Goal: Transaction & Acquisition: Download file/media

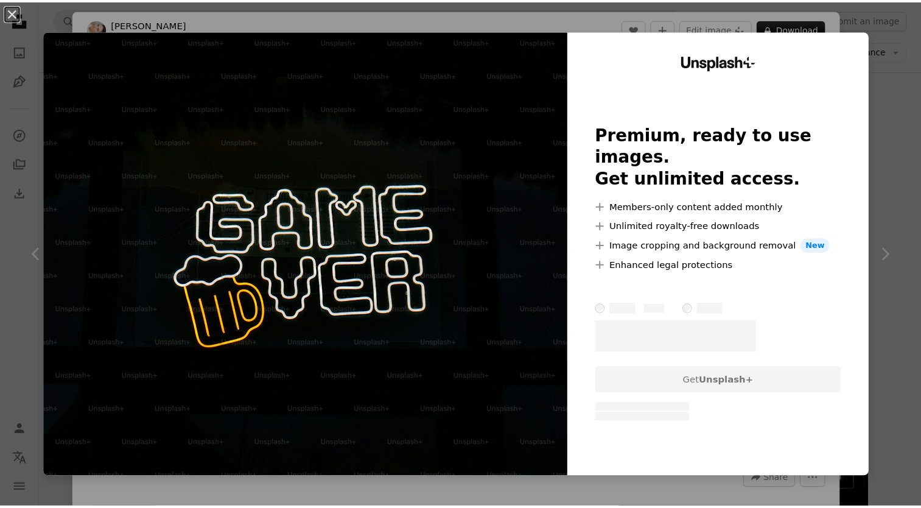
scroll to position [629, 0]
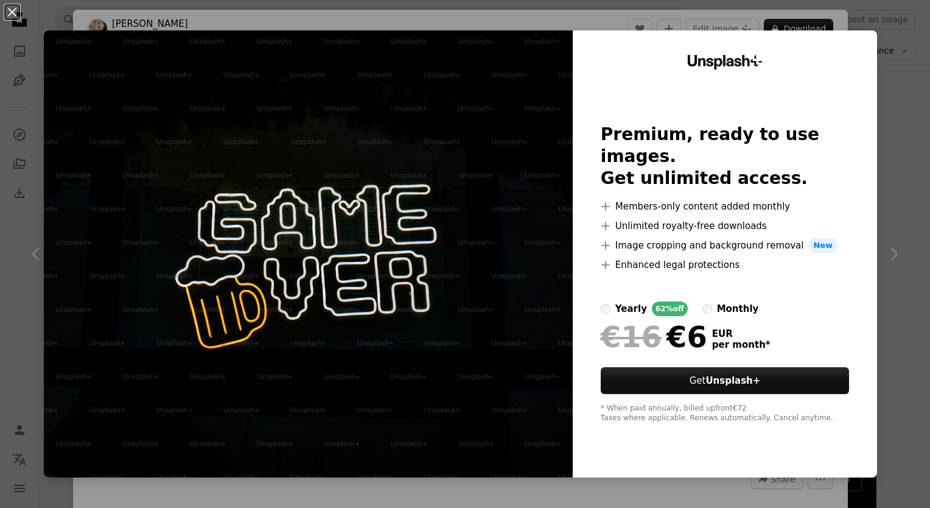
click at [901, 82] on div "An X shape Unsplash+ Premium, ready to use images. Get unlimited access. A plus…" at bounding box center [465, 254] width 930 height 508
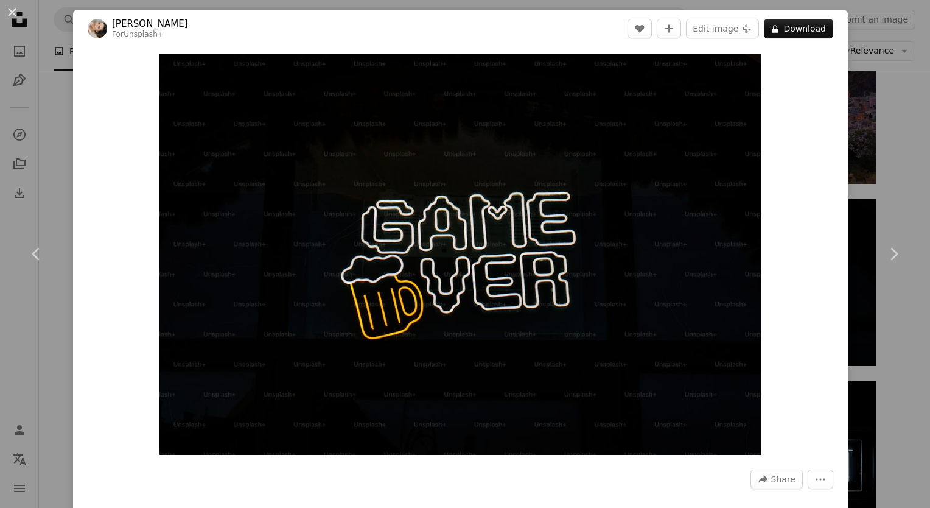
click at [888, 86] on div "An X shape Chevron left Chevron right [PERSON_NAME] For Unsplash+ A heart A plu…" at bounding box center [465, 254] width 930 height 508
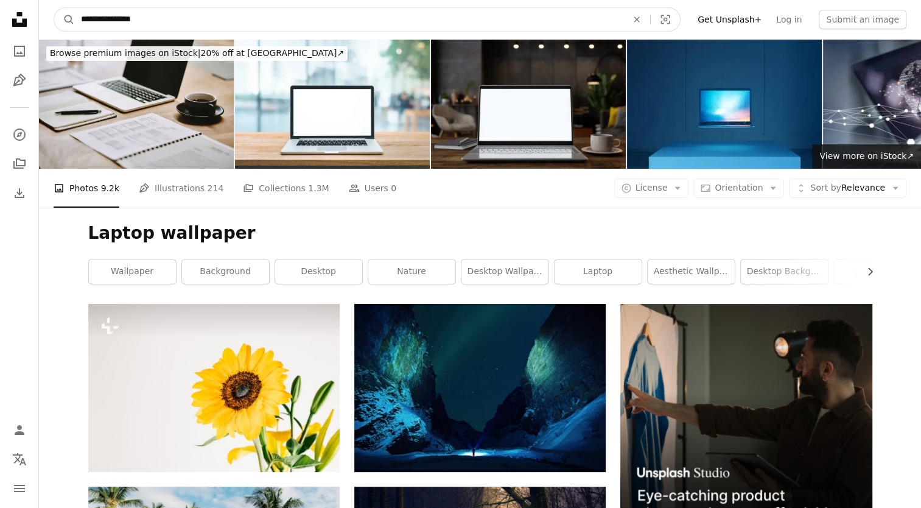
click at [321, 19] on input "**********" at bounding box center [349, 19] width 548 height 23
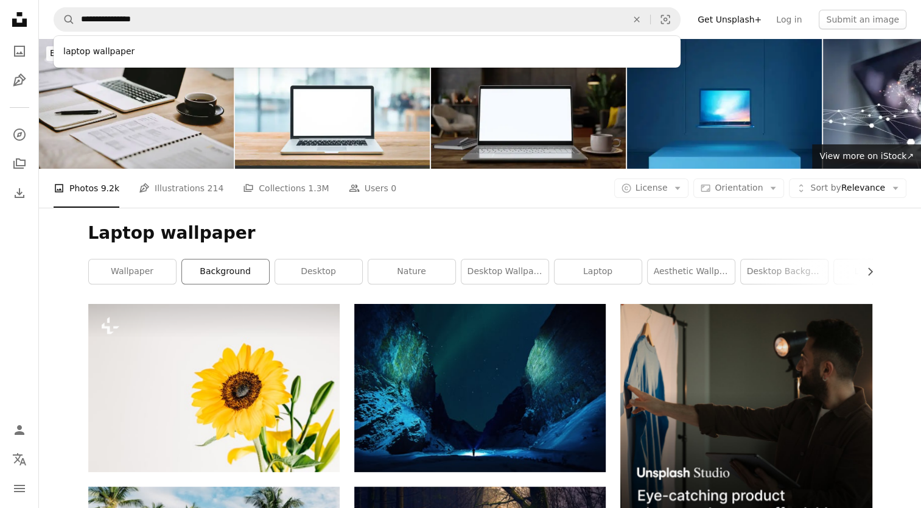
click at [213, 260] on link "background" at bounding box center [225, 271] width 87 height 24
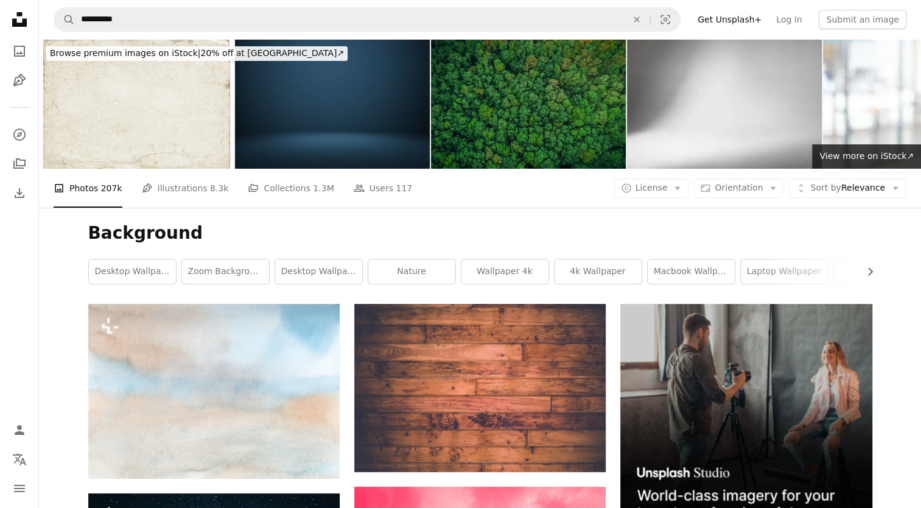
click at [345, 41] on img at bounding box center [332, 104] width 195 height 130
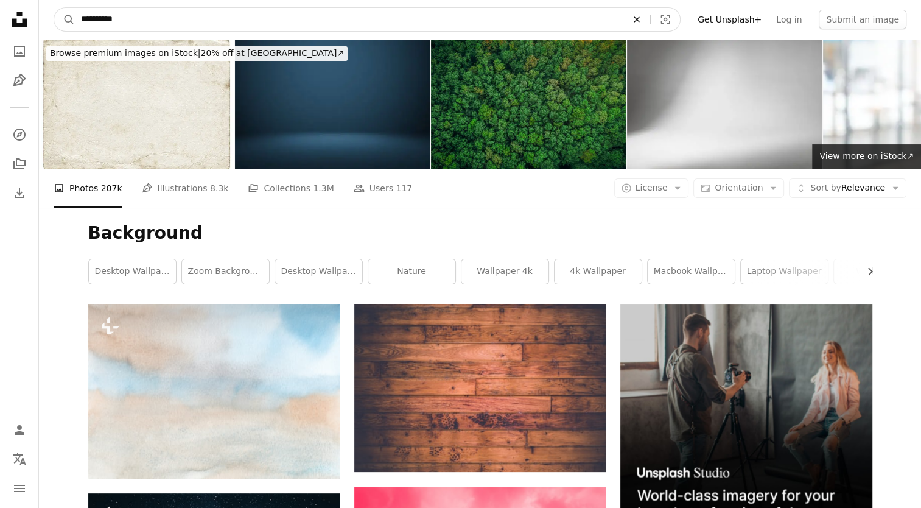
click at [650, 16] on icon "An X shape" at bounding box center [636, 20] width 27 height 10
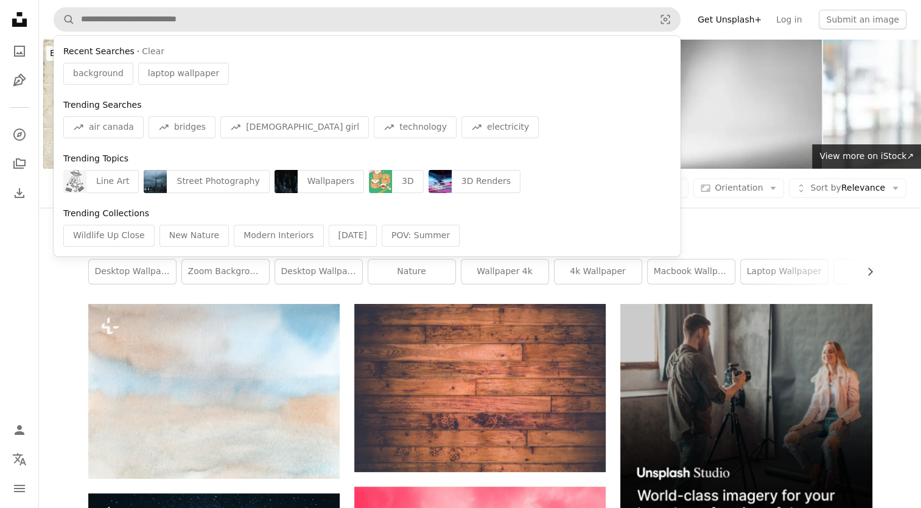
click at [181, 83] on div "laptop wallpaper" at bounding box center [183, 74] width 91 height 22
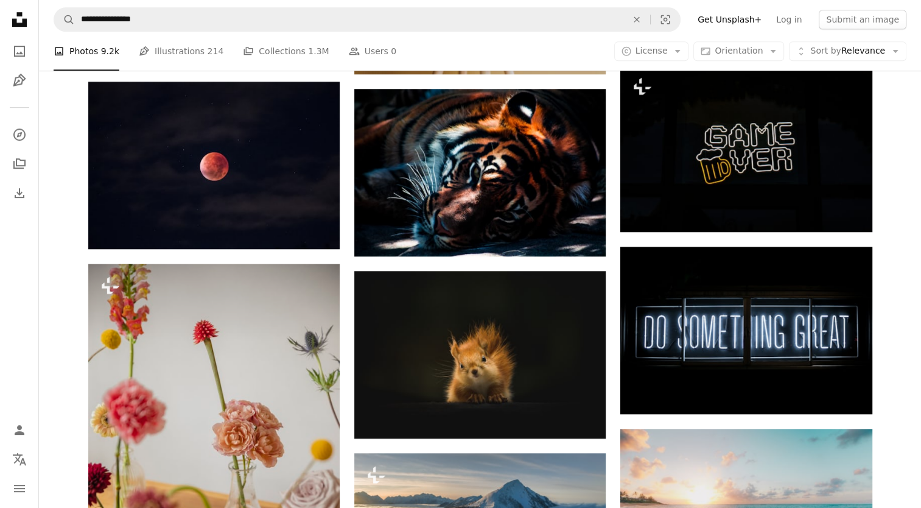
scroll to position [767, 0]
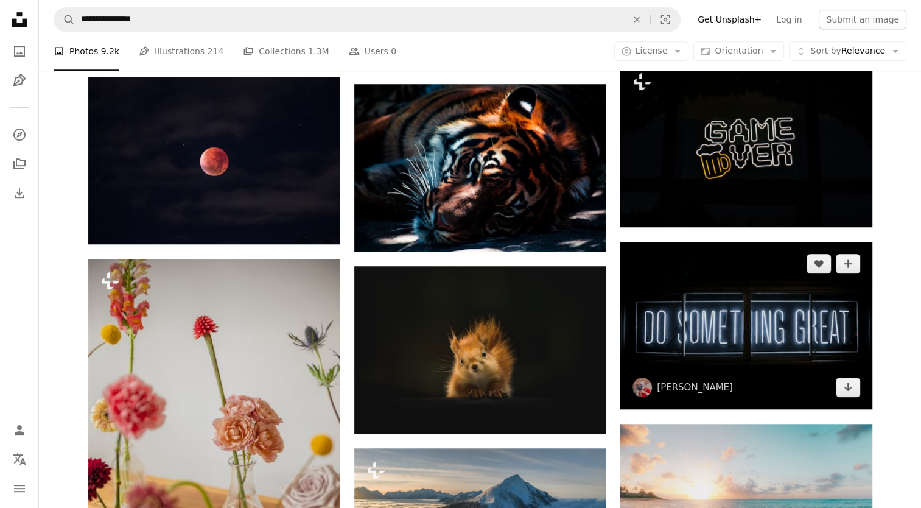
click at [717, 306] on img at bounding box center [745, 325] width 251 height 167
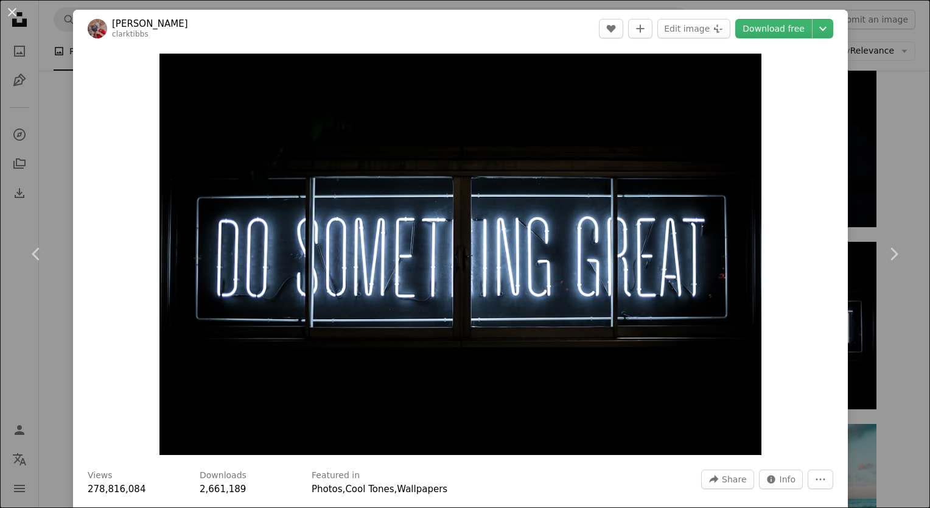
click at [878, 127] on div "An X shape Chevron left Chevron right [PERSON_NAME] clarktibbs A heart A plus s…" at bounding box center [465, 254] width 930 height 508
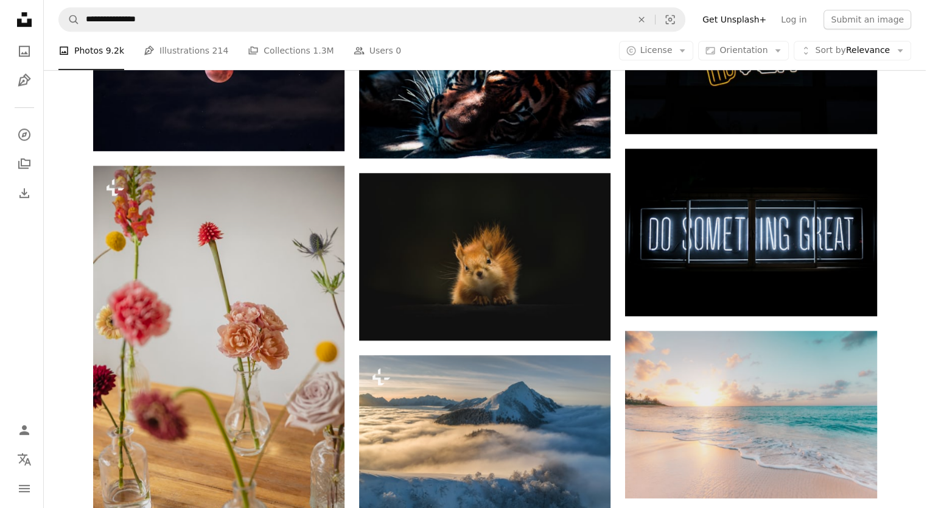
scroll to position [758, 0]
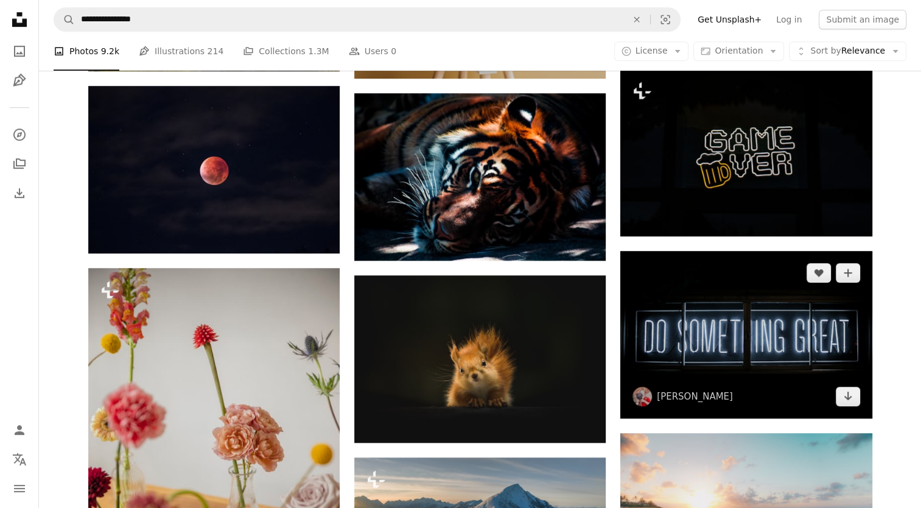
click at [751, 322] on img at bounding box center [745, 334] width 251 height 167
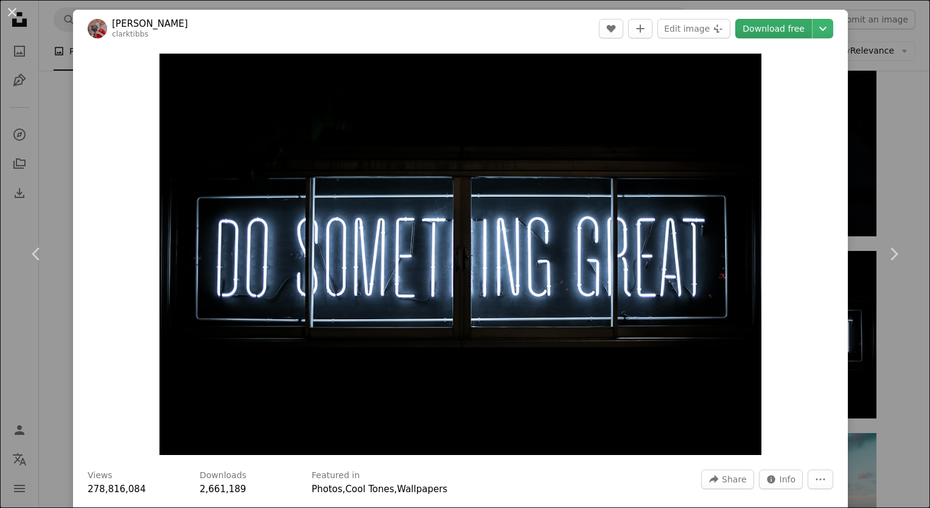
click at [786, 27] on link "Download free" at bounding box center [773, 28] width 77 height 19
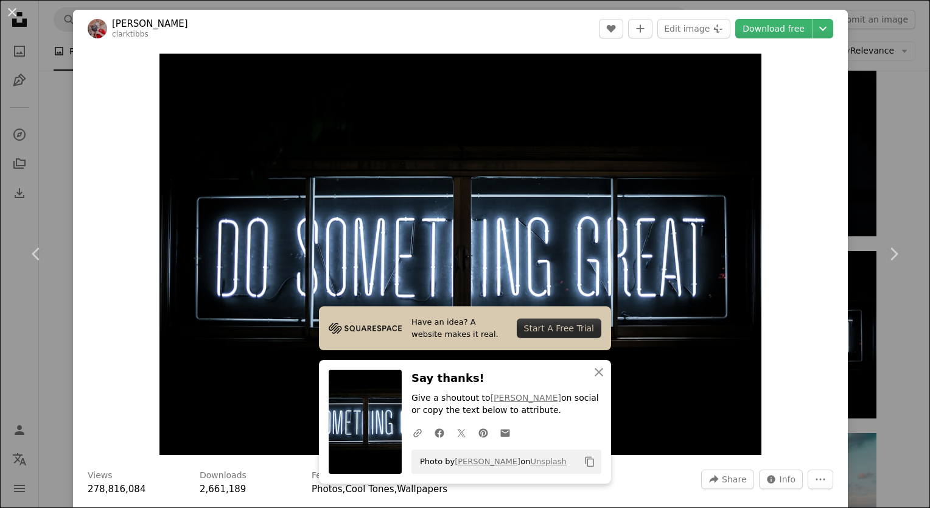
click at [791, 301] on div "Zoom in" at bounding box center [460, 253] width 775 height 413
